Goal: Task Accomplishment & Management: Manage account settings

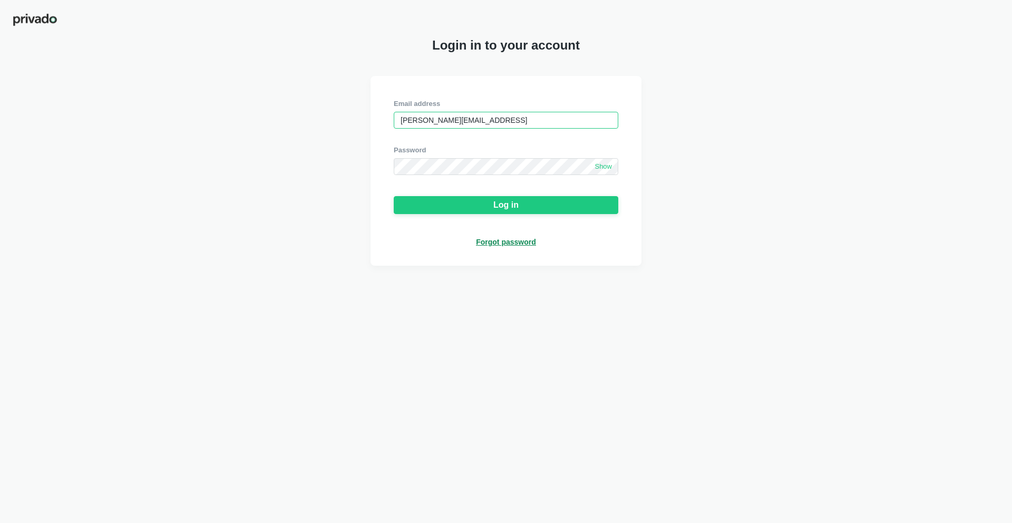
click at [513, 125] on input "[PERSON_NAME][EMAIL_ADDRESS]" at bounding box center [506, 120] width 225 height 17
paste input "[EMAIL_ADDRESS][DOMAIN_NAME]"
type input "[EMAIL_ADDRESS][DOMAIN_NAME]"
click at [602, 165] on span "Show" at bounding box center [603, 166] width 17 height 9
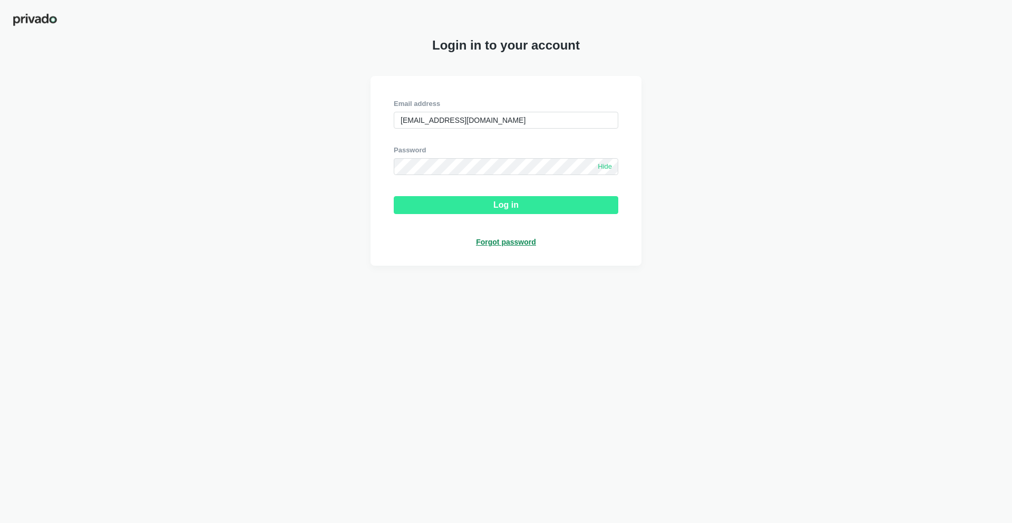
click at [540, 206] on button "Log in" at bounding box center [506, 205] width 225 height 18
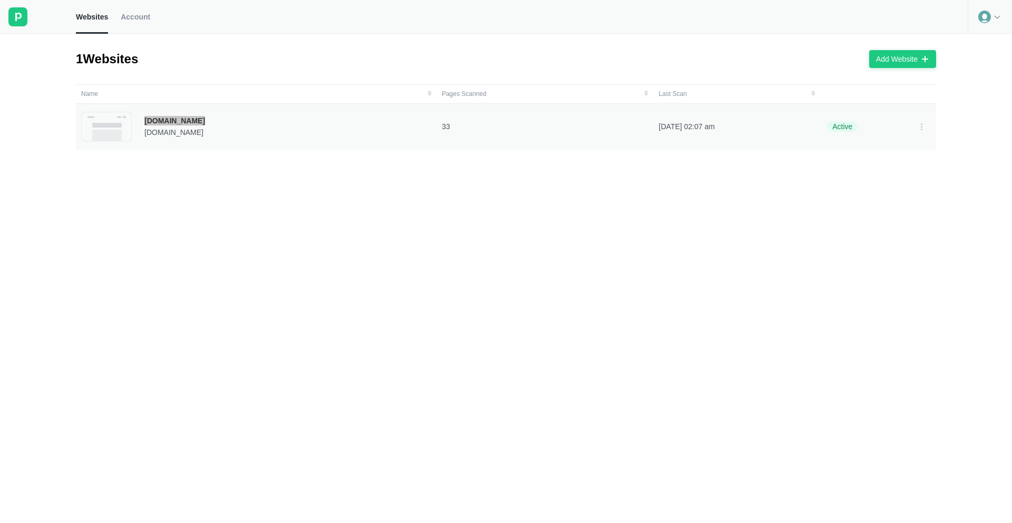
click at [0, 0] on div "Websites Account 1 Websites Add Website Name Pages Scanned Last Scan [DOMAIN_NA…" at bounding box center [506, 261] width 1012 height 523
click at [186, 122] on div "[DOMAIN_NAME]" at bounding box center [174, 120] width 61 height 9
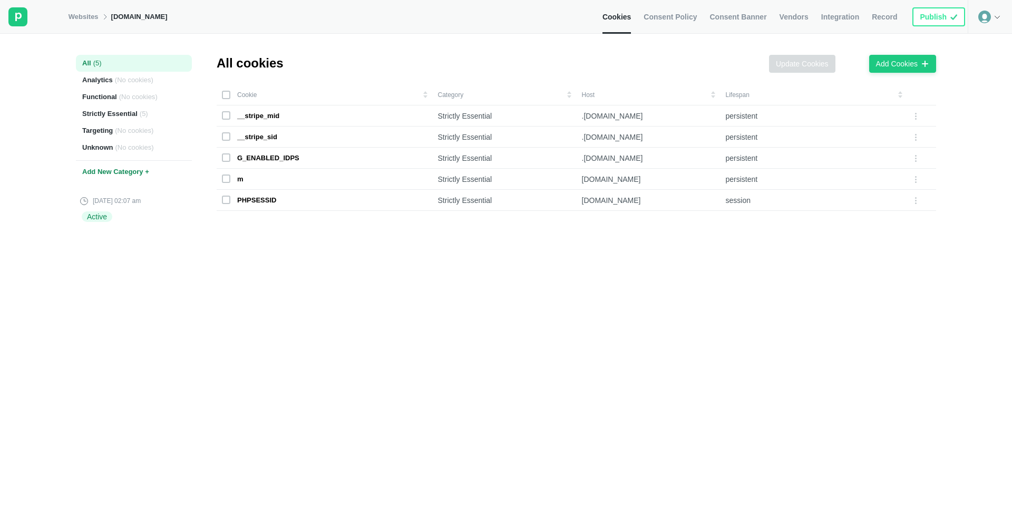
click at [979, 30] on div at bounding box center [990, 17] width 44 height 34
